Goal: Check status: Check status

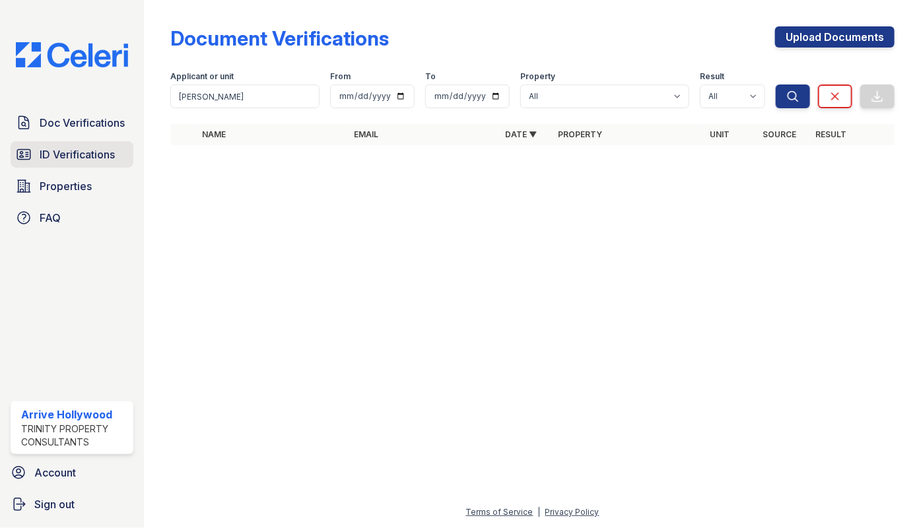
click at [53, 157] on span "ID Verifications" at bounding box center [77, 155] width 75 height 16
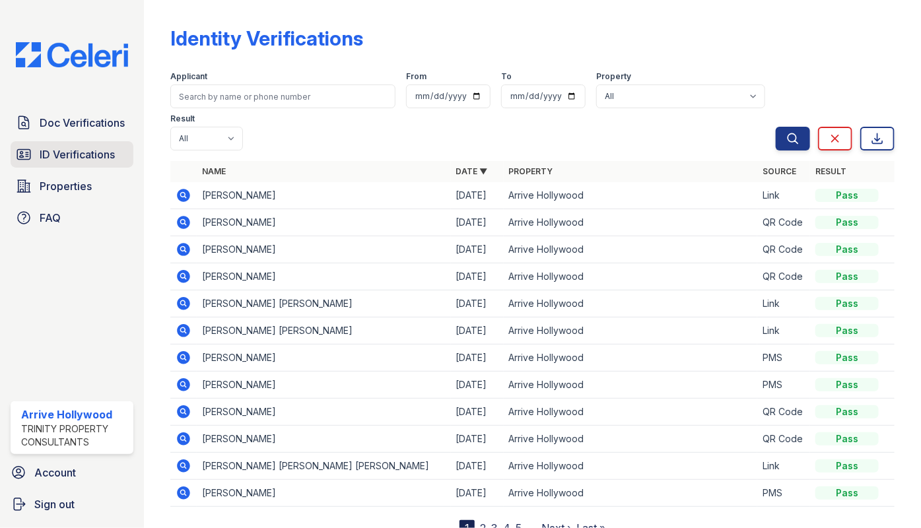
click at [69, 147] on span "ID Verifications" at bounding box center [77, 155] width 75 height 16
click at [71, 152] on span "ID Verifications" at bounding box center [77, 155] width 75 height 16
click at [90, 155] on span "ID Verifications" at bounding box center [77, 155] width 75 height 16
click at [44, 156] on span "ID Verifications" at bounding box center [77, 155] width 75 height 16
click at [67, 152] on span "ID Verifications" at bounding box center [77, 155] width 75 height 16
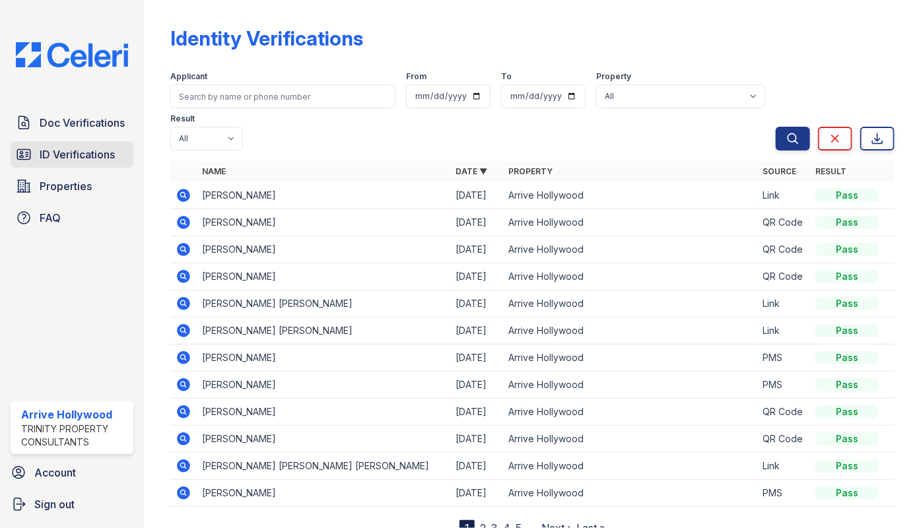
click at [89, 155] on span "ID Verifications" at bounding box center [77, 155] width 75 height 16
click at [89, 149] on span "ID Verifications" at bounding box center [77, 155] width 75 height 16
click at [66, 161] on span "ID Verifications" at bounding box center [77, 155] width 75 height 16
click at [53, 117] on span "Doc Verifications" at bounding box center [82, 123] width 85 height 16
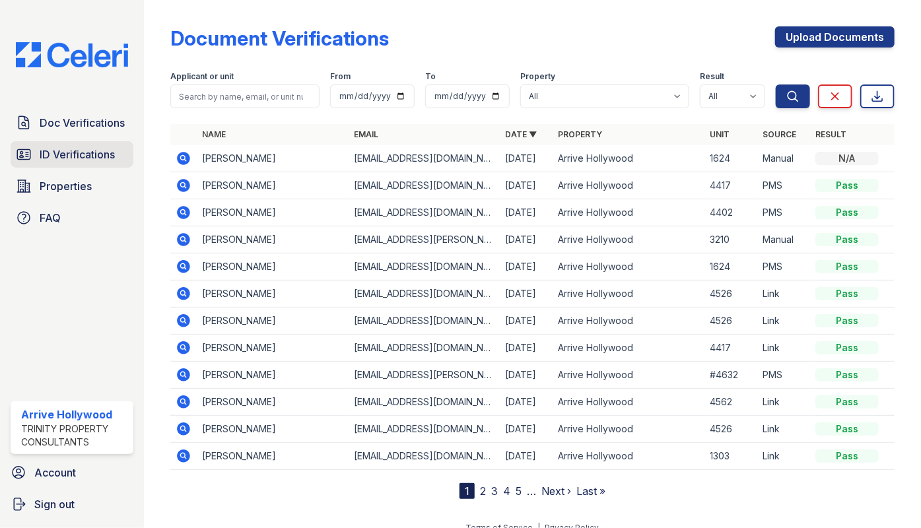
click at [57, 155] on span "ID Verifications" at bounding box center [77, 155] width 75 height 16
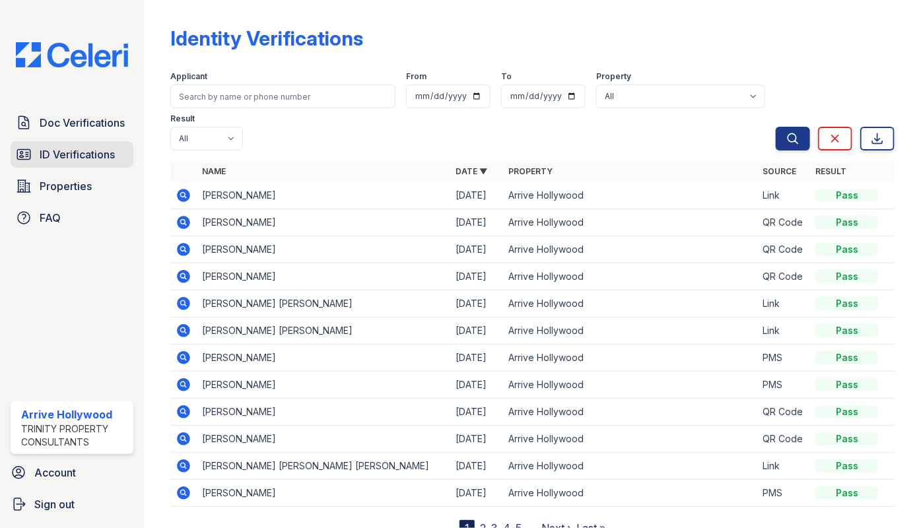
click at [76, 158] on span "ID Verifications" at bounding box center [77, 155] width 75 height 16
click at [64, 160] on span "ID Verifications" at bounding box center [77, 155] width 75 height 16
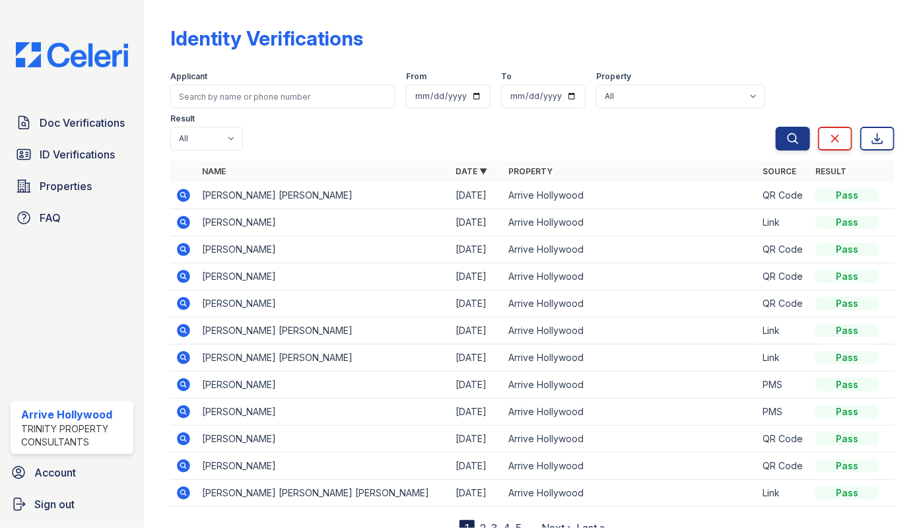
click at [532, 30] on div "Identity Verifications" at bounding box center [532, 43] width 725 height 34
click at [65, 158] on span "ID Verifications" at bounding box center [77, 155] width 75 height 16
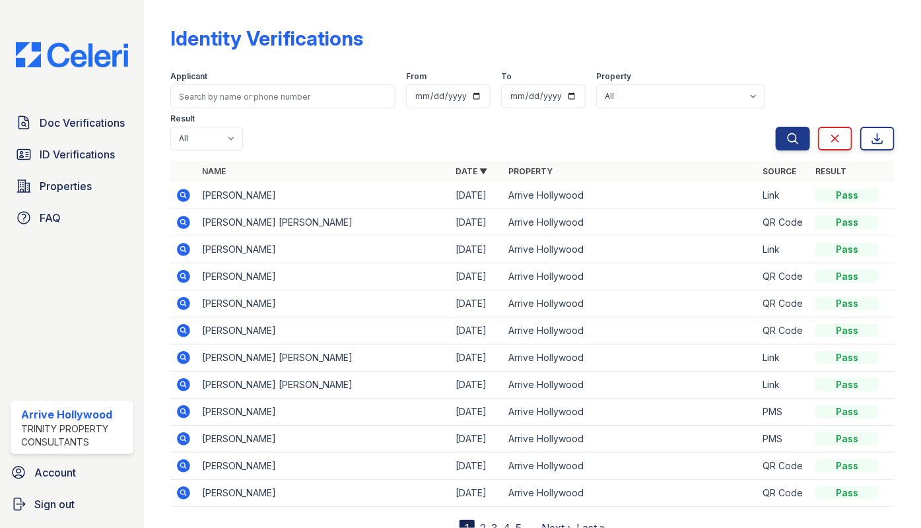
click at [182, 216] on icon at bounding box center [184, 222] width 13 height 13
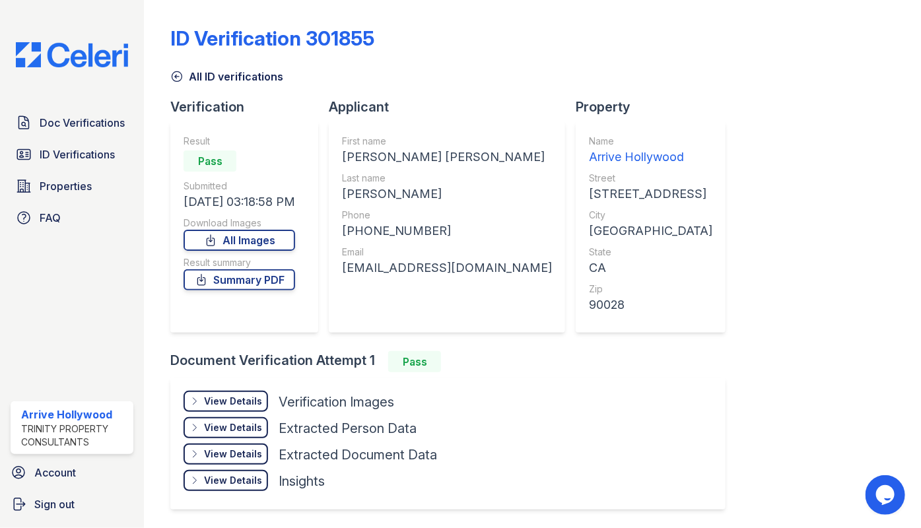
click at [223, 402] on div "View Details" at bounding box center [233, 401] width 58 height 13
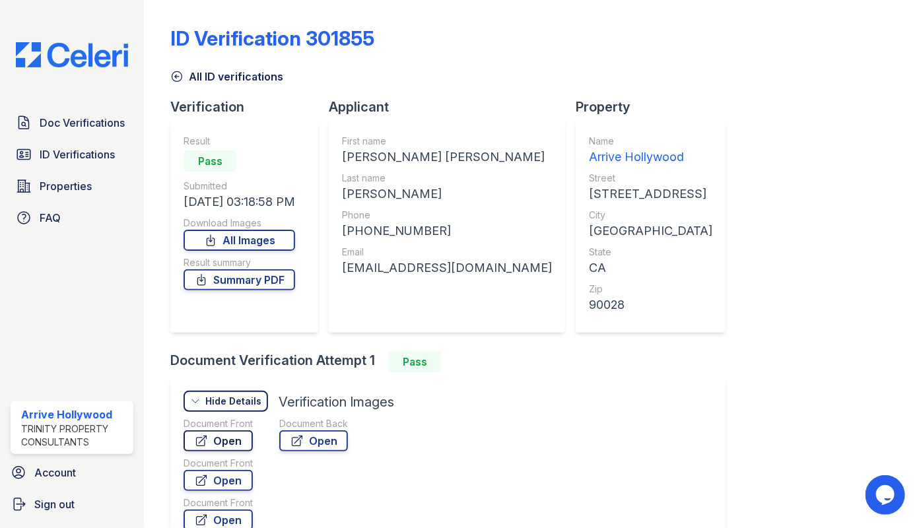
click at [218, 437] on link "Open" at bounding box center [218, 441] width 69 height 21
